Goal: Task Accomplishment & Management: Use online tool/utility

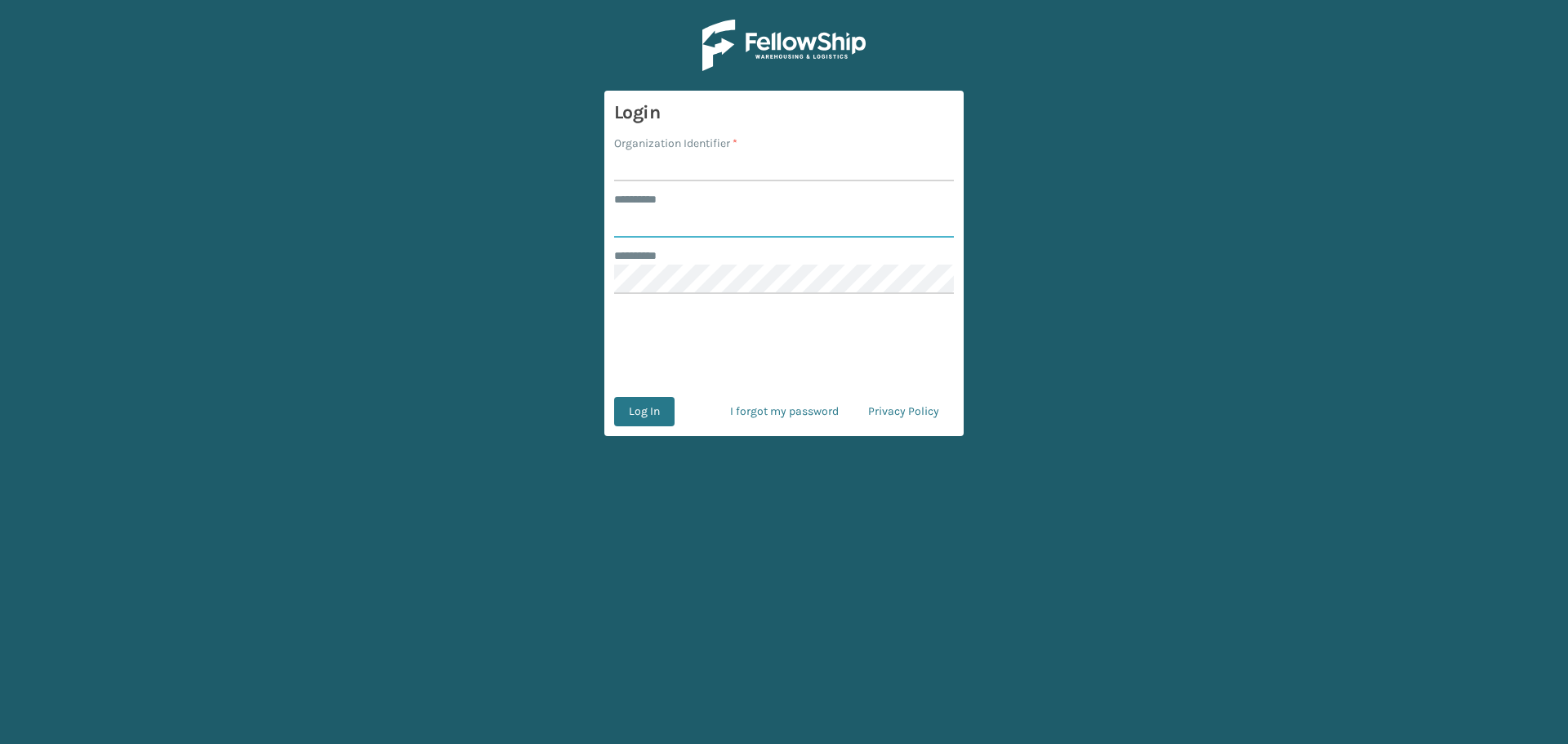
type input "******"
click at [690, 162] on input "Organization Identifier *" at bounding box center [783, 166] width 340 height 30
type input "Koolmore"
click at [658, 411] on button "Log In" at bounding box center [644, 411] width 60 height 30
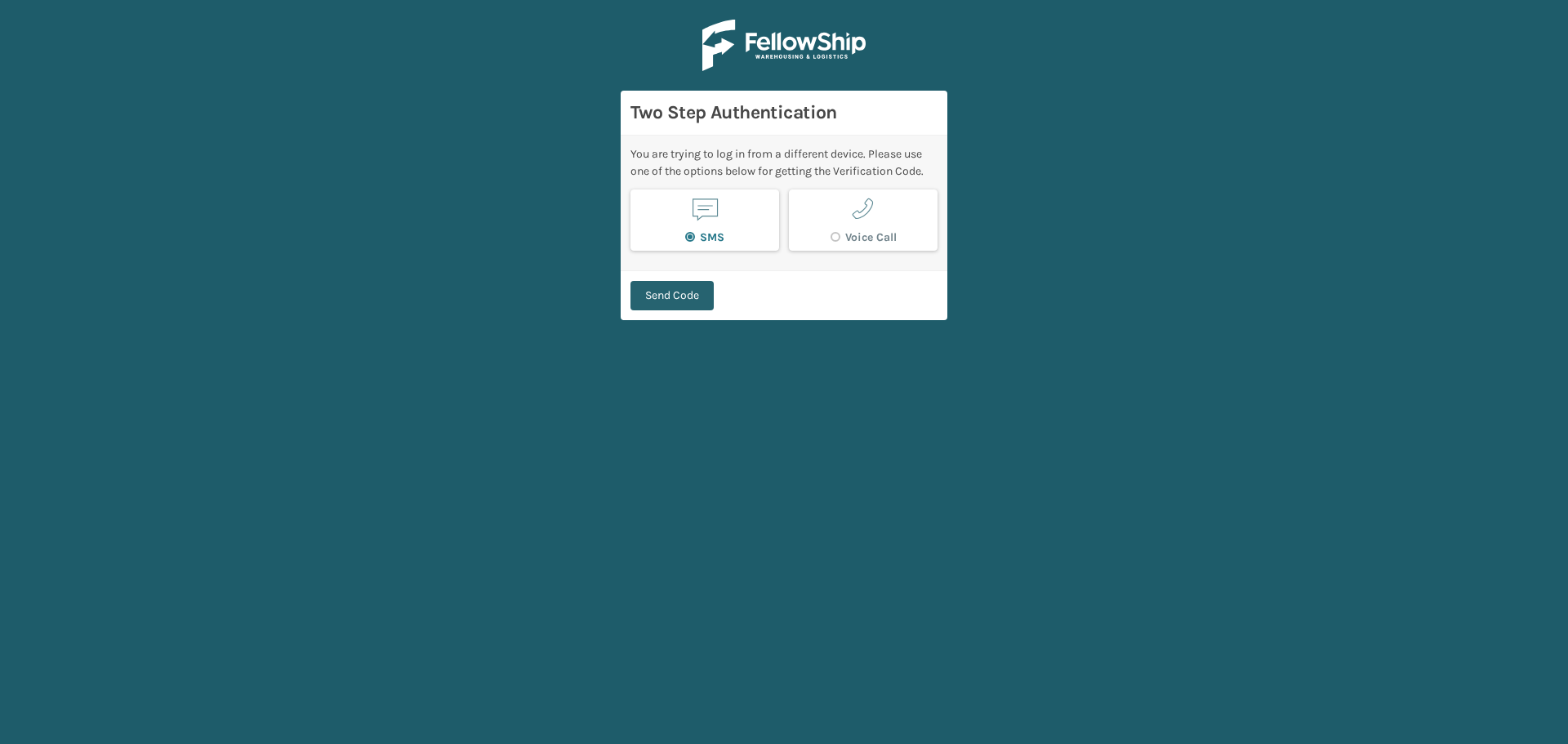
click at [688, 289] on button "Send Code" at bounding box center [672, 295] width 83 height 30
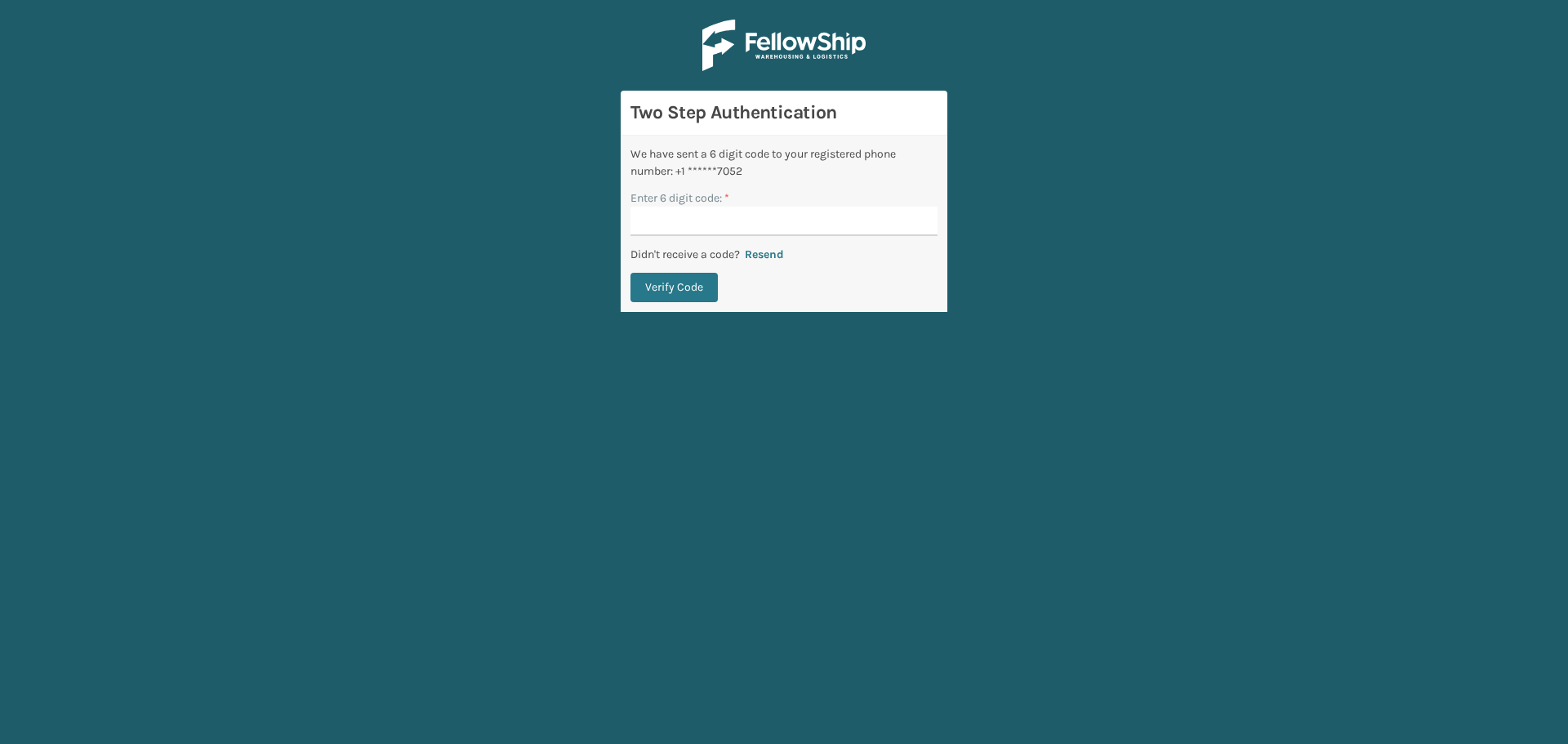
click at [709, 225] on input "Enter 6 digit code: *" at bounding box center [784, 221] width 307 height 30
type input "158476"
click at [631, 272] on button "Verify Code" at bounding box center [674, 287] width 88 height 30
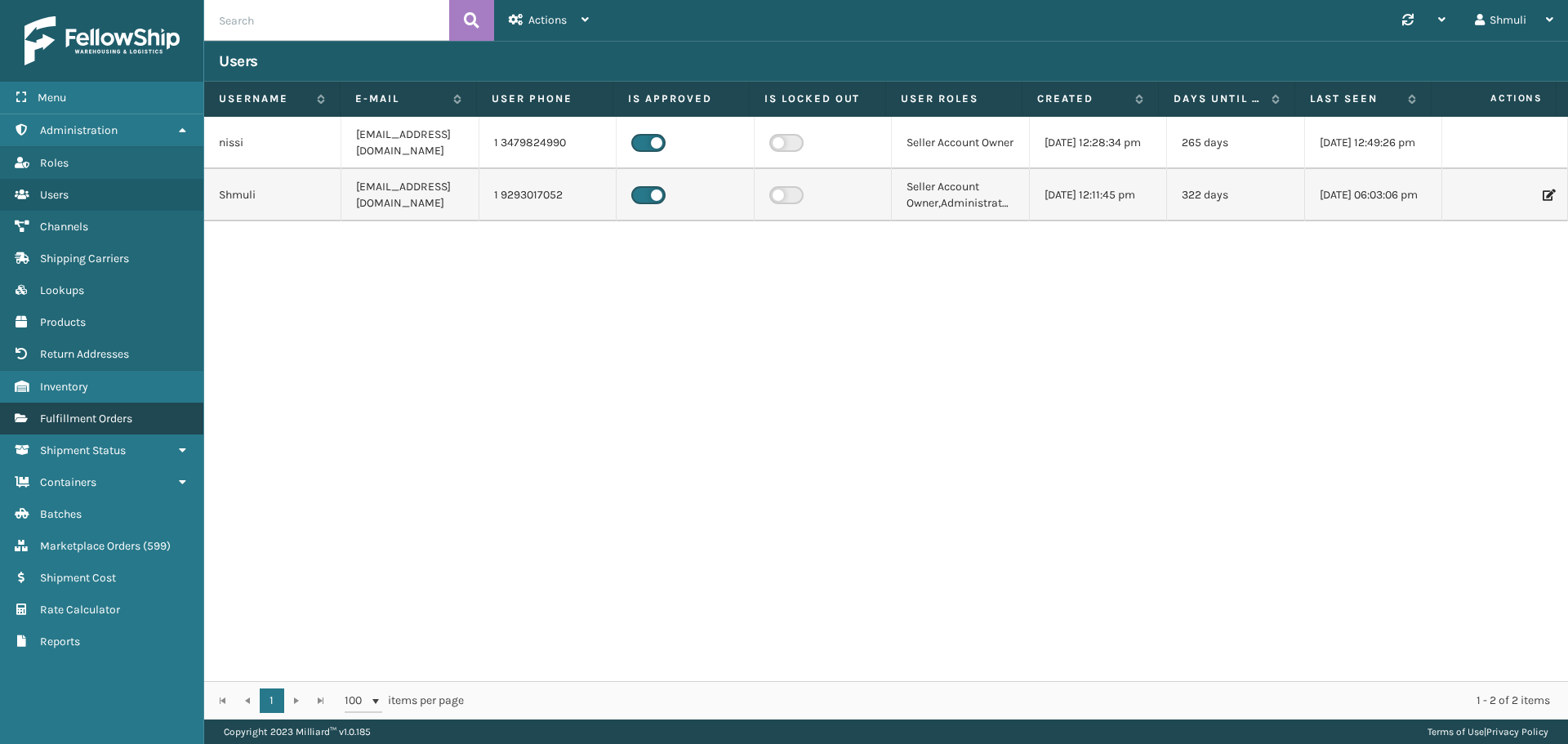
click at [105, 420] on span "Fulfillment Orders" at bounding box center [86, 419] width 92 height 14
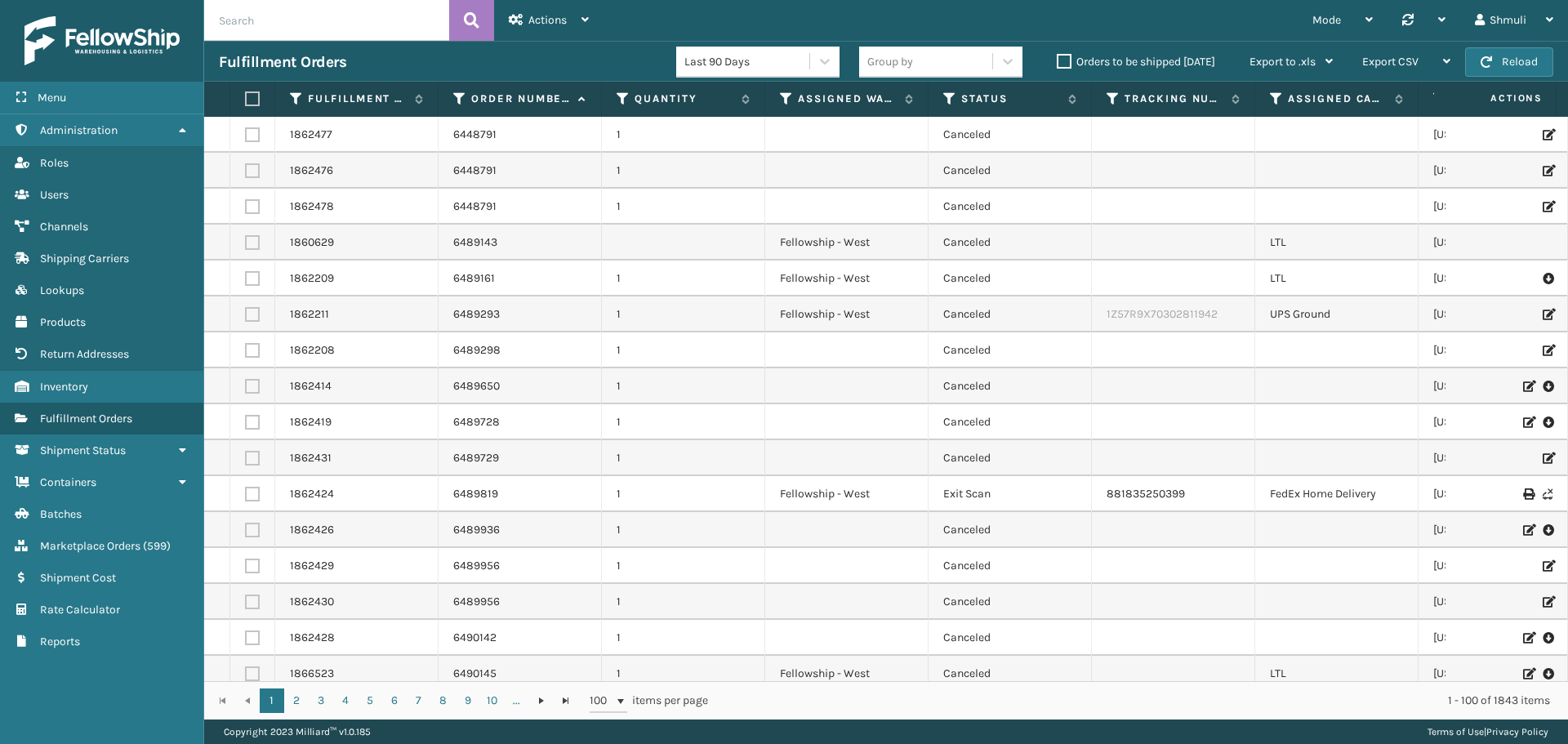
click at [324, 31] on input "text" at bounding box center [327, 20] width 245 height 41
paste input "6523047"
type input "6523047"
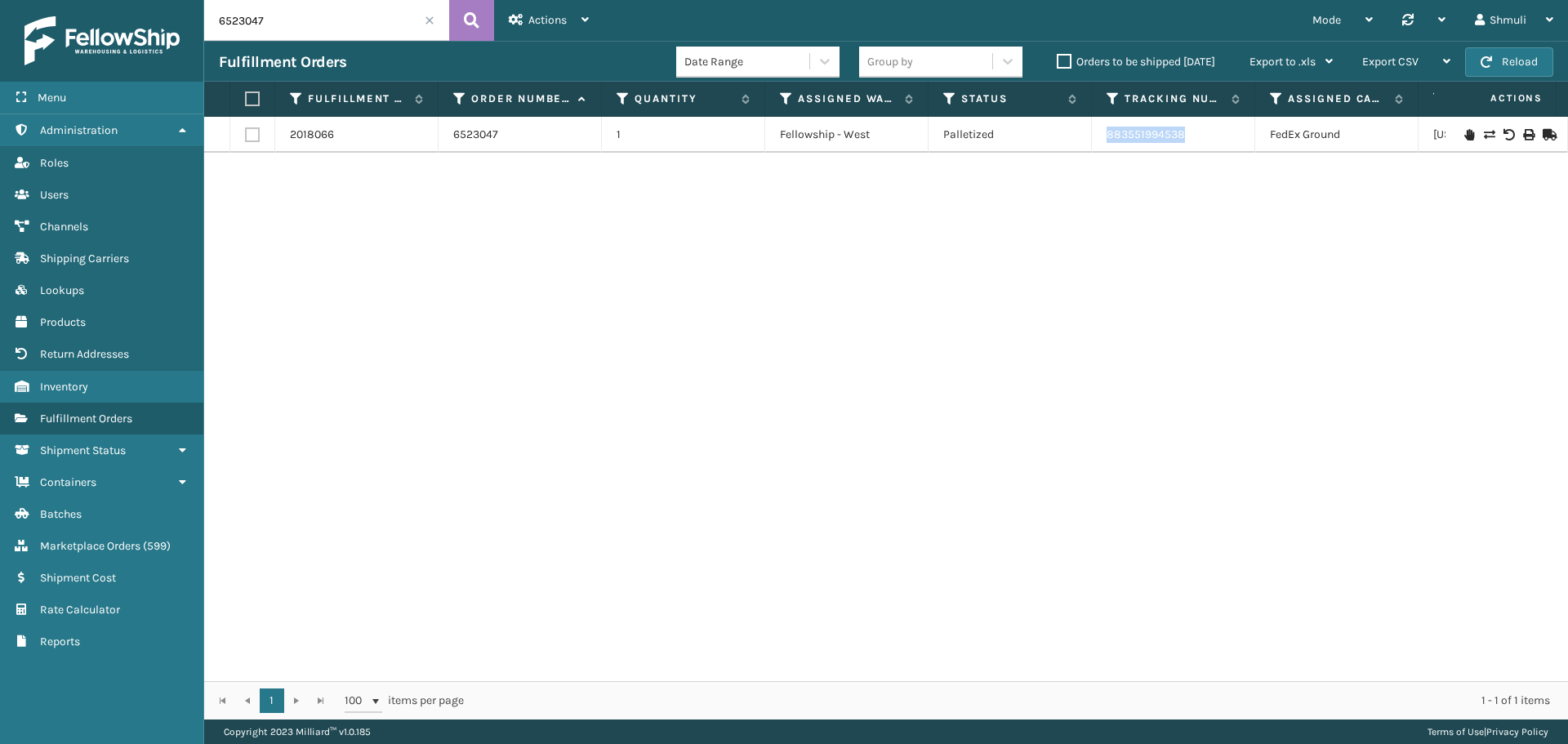
drag, startPoint x: 1202, startPoint y: 134, endPoint x: 1106, endPoint y: 135, distance: 96.0
click at [1106, 135] on td "883551994538" at bounding box center [1174, 134] width 163 height 36
copy link "883551994538"
click at [432, 24] on span at bounding box center [430, 20] width 10 height 10
